Goal: Task Accomplishment & Management: Manage account settings

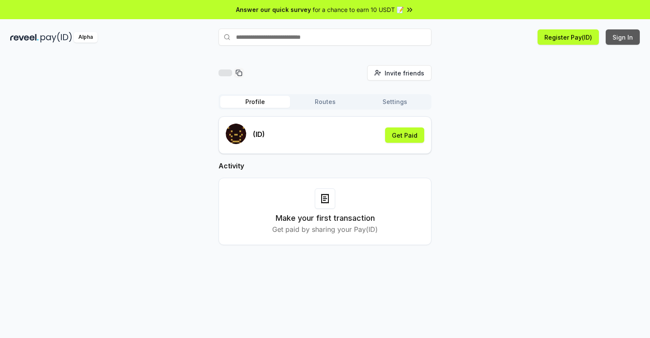
click at [623, 37] on button "Sign In" at bounding box center [622, 36] width 34 height 15
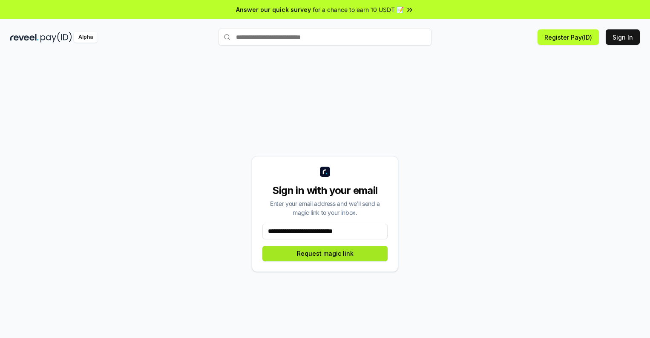
type input "**********"
click at [325, 253] on button "Request magic link" at bounding box center [324, 253] width 125 height 15
